Goal: Navigation & Orientation: Find specific page/section

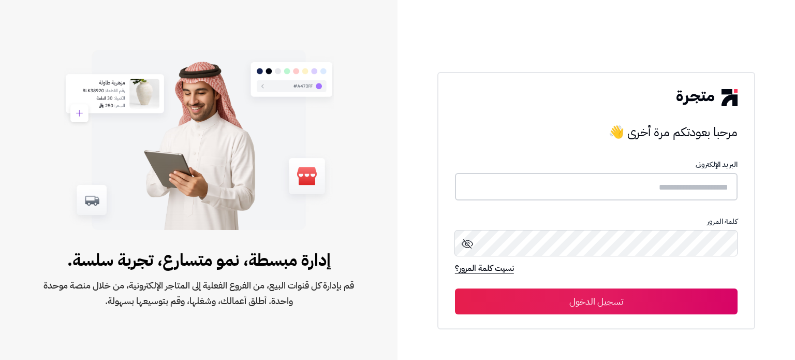
type input "*****"
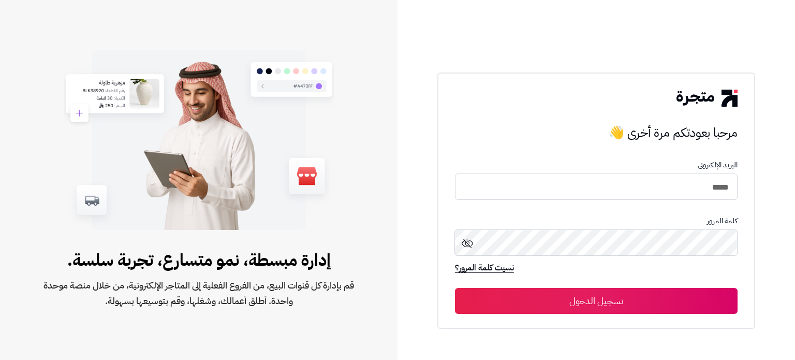
click at [592, 289] on button "تسجيل الدخول" at bounding box center [596, 301] width 283 height 26
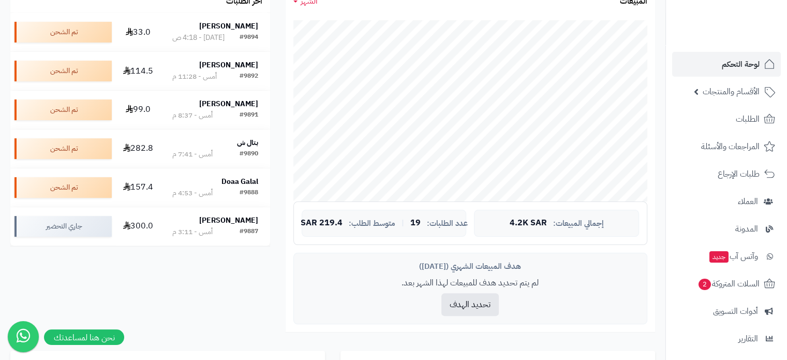
scroll to position [207, 0]
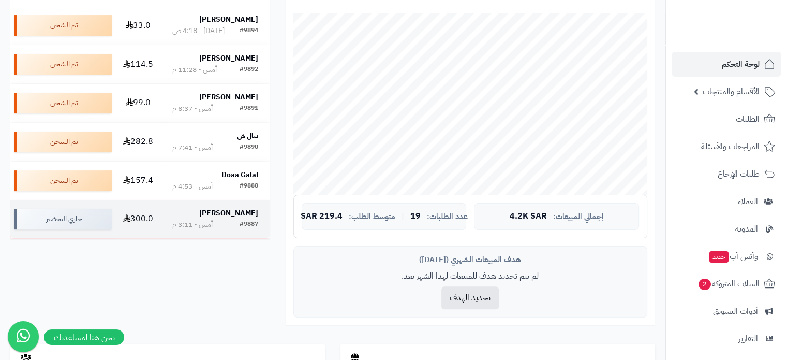
click at [233, 213] on strong "فاطمة عبدالله" at bounding box center [228, 213] width 59 height 11
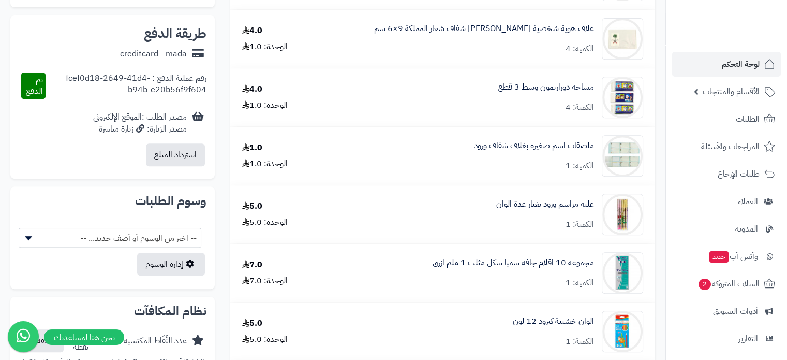
scroll to position [569, 0]
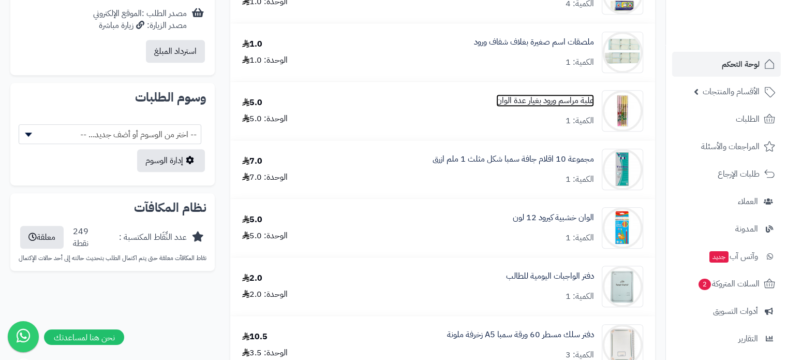
click at [543, 101] on link "علبة مراسم ورود بغيار عدة الوان" at bounding box center [545, 101] width 98 height 12
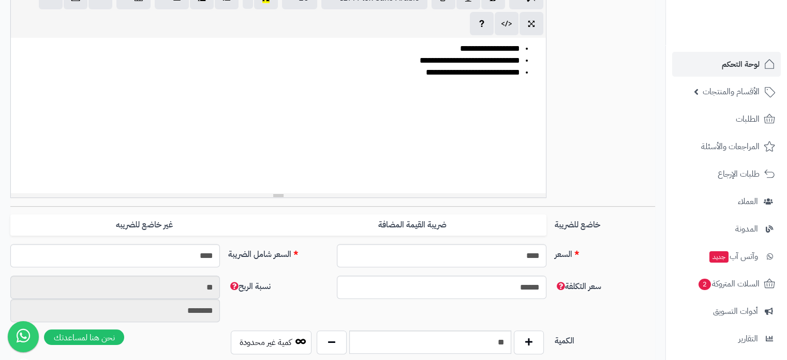
scroll to position [311, 0]
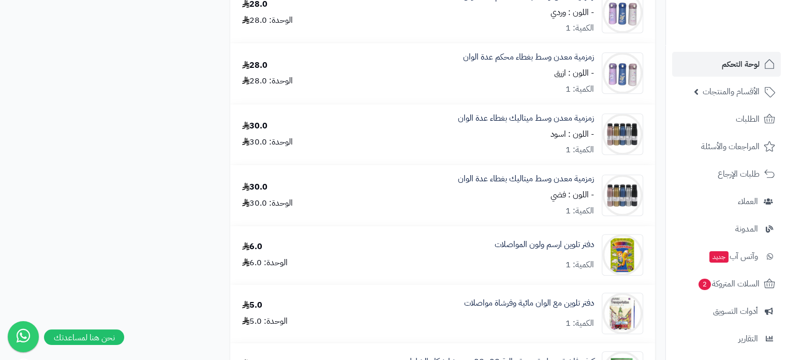
scroll to position [1035, 0]
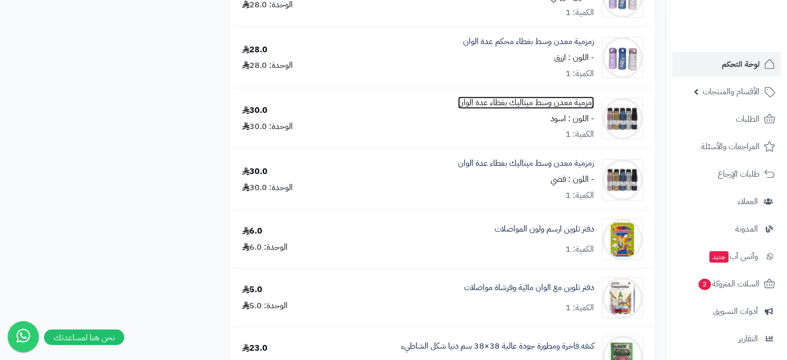
click at [494, 108] on link "زمزمية معدن وسط ميتاليك بغطاء عدة الوان" at bounding box center [526, 103] width 136 height 12
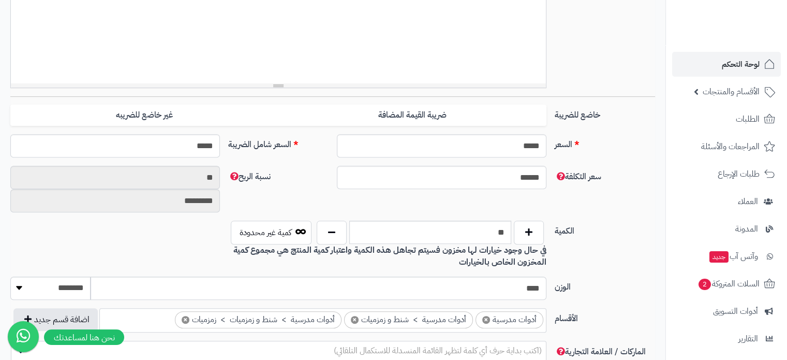
scroll to position [414, 0]
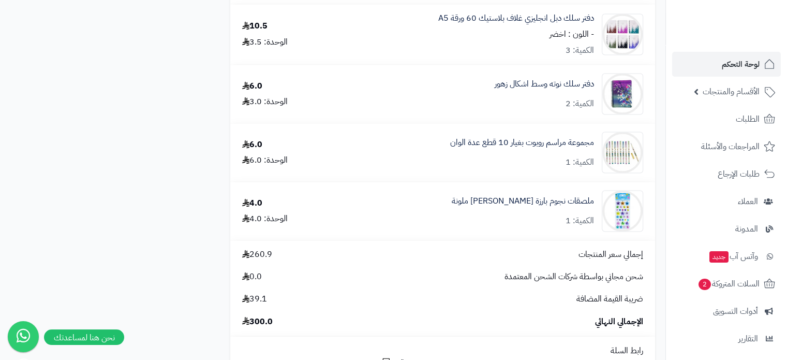
scroll to position [1657, 0]
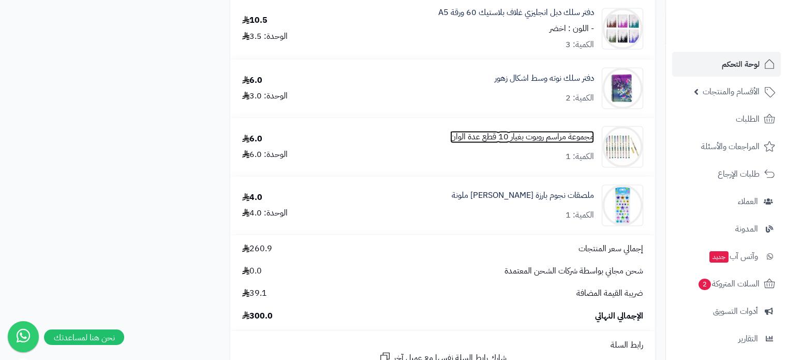
click at [492, 143] on link "مجموعة مراسم روبوت بغيار 10 قطع عدة الوان" at bounding box center [522, 137] width 144 height 12
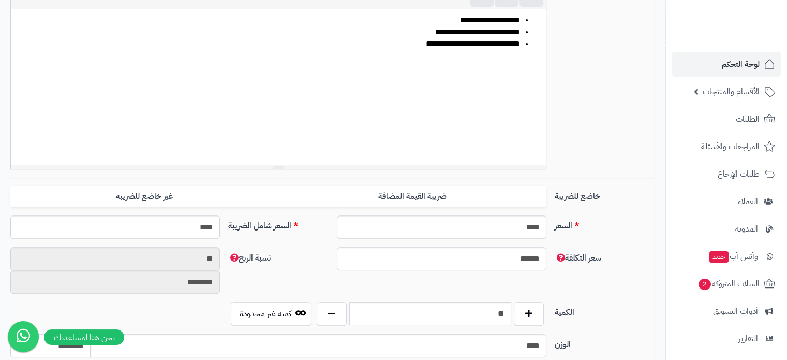
scroll to position [155, 0]
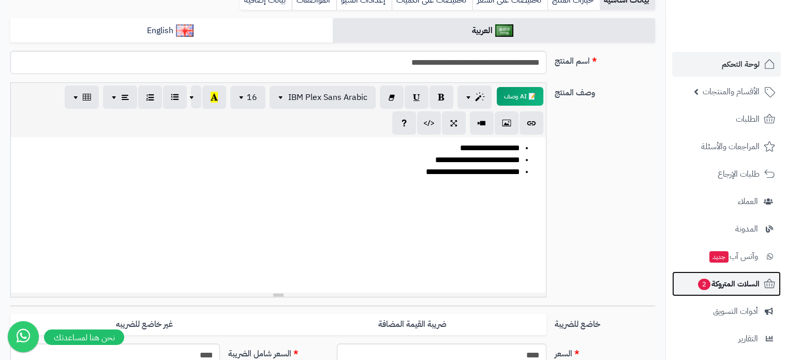
click at [747, 291] on link "السلات المتروكة 2" at bounding box center [726, 283] width 109 height 25
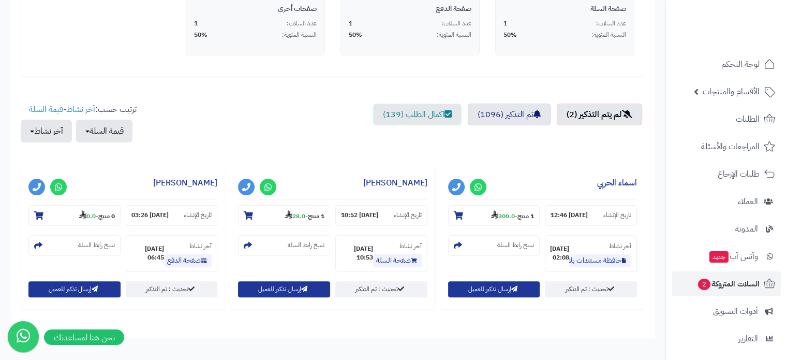
scroll to position [334, 0]
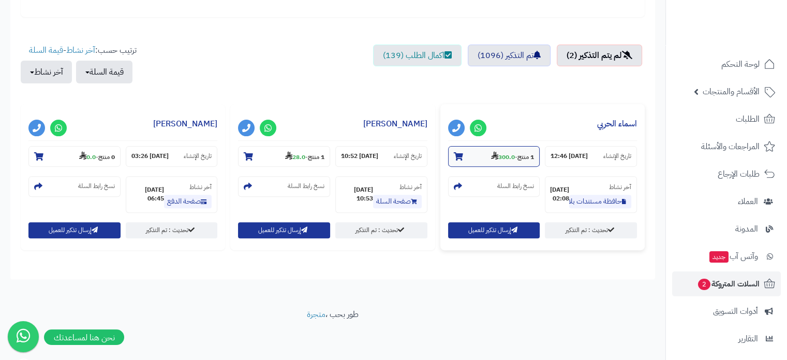
click at [500, 156] on strong "300.0" at bounding box center [503, 156] width 24 height 9
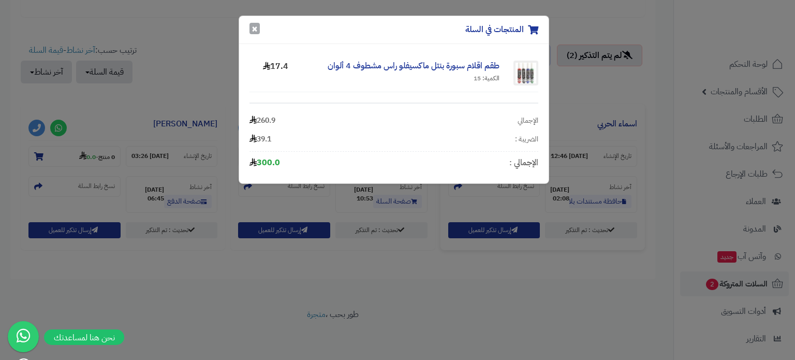
click at [254, 30] on button "×" at bounding box center [255, 28] width 10 height 11
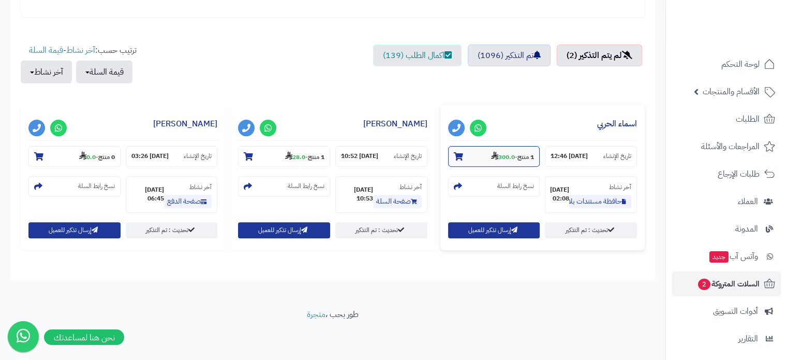
click at [515, 157] on small "1 منتج - 300.0" at bounding box center [512, 156] width 43 height 10
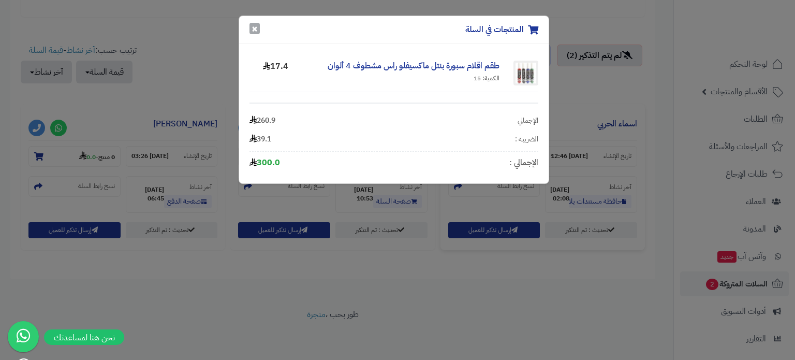
click at [255, 28] on button "×" at bounding box center [255, 28] width 10 height 11
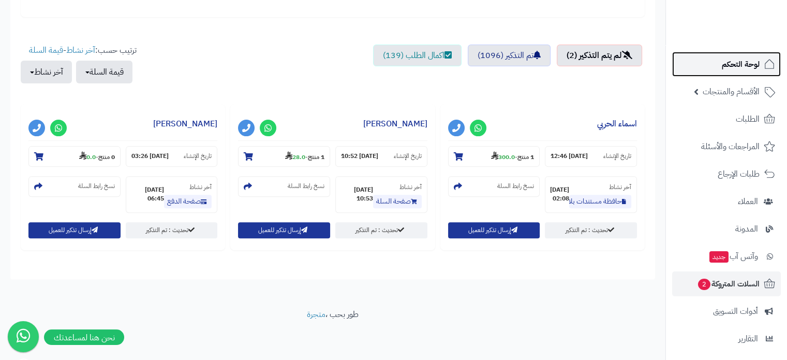
click at [738, 70] on span "لوحة التحكم" at bounding box center [741, 64] width 38 height 14
